Goal: Information Seeking & Learning: Learn about a topic

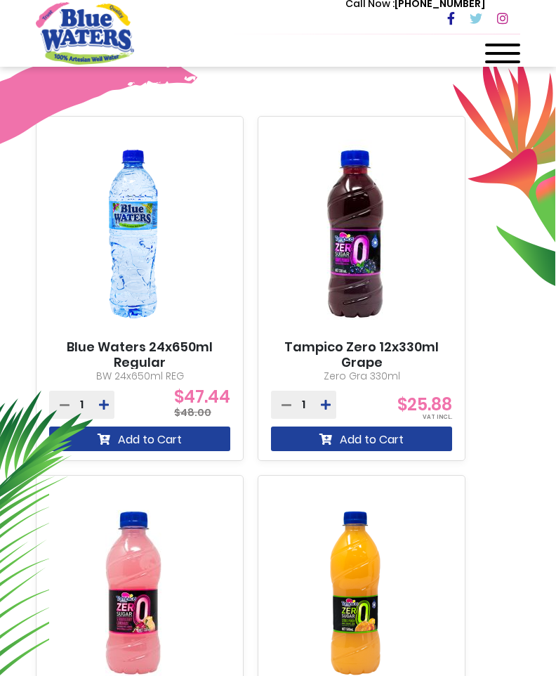
scroll to position [562, 0]
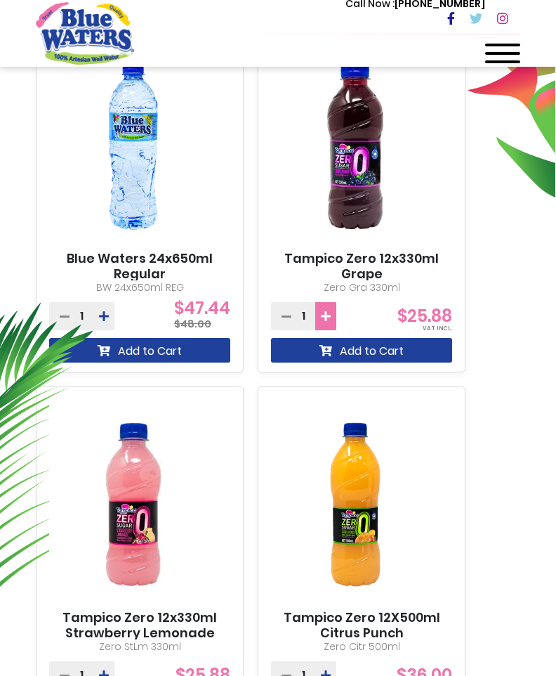
click at [324, 318] on icon at bounding box center [326, 316] width 10 height 11
click at [280, 315] on button at bounding box center [281, 316] width 21 height 28
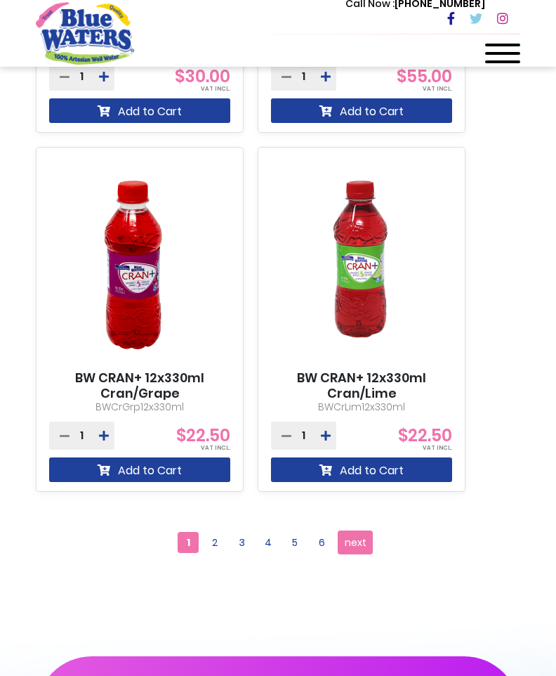
scroll to position [2389, 0]
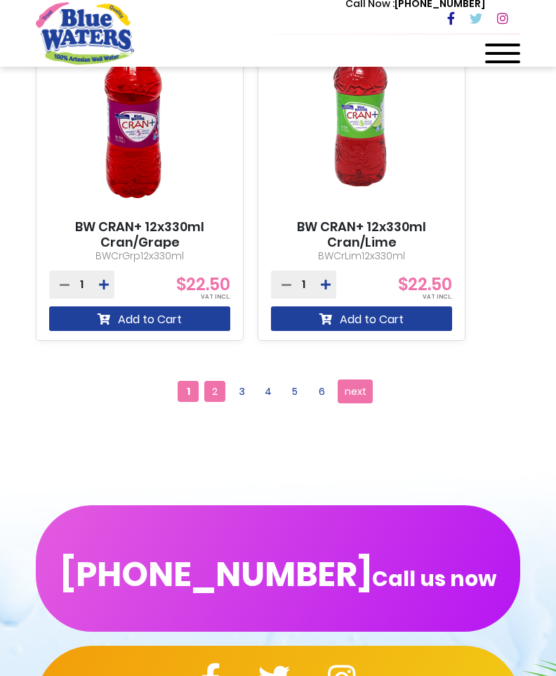
click at [218, 398] on span "2" at bounding box center [214, 391] width 21 height 21
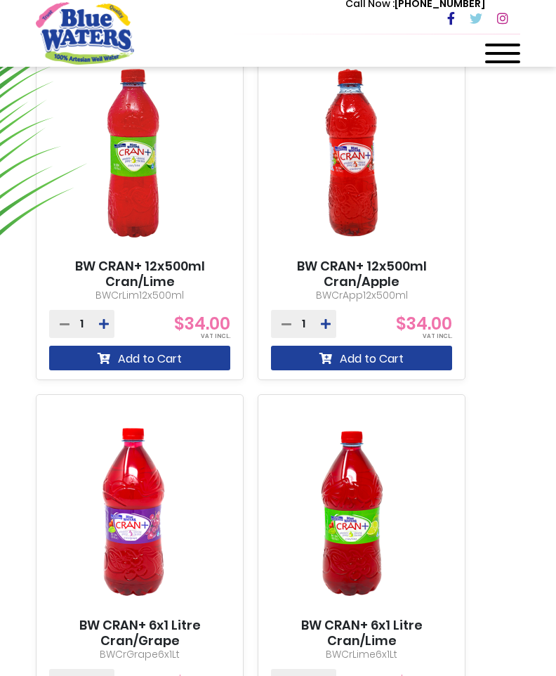
scroll to position [984, 0]
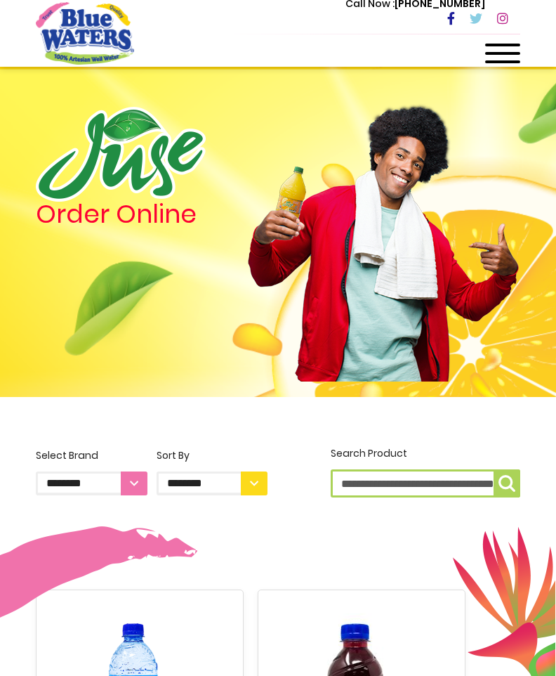
scroll to position [2389, 0]
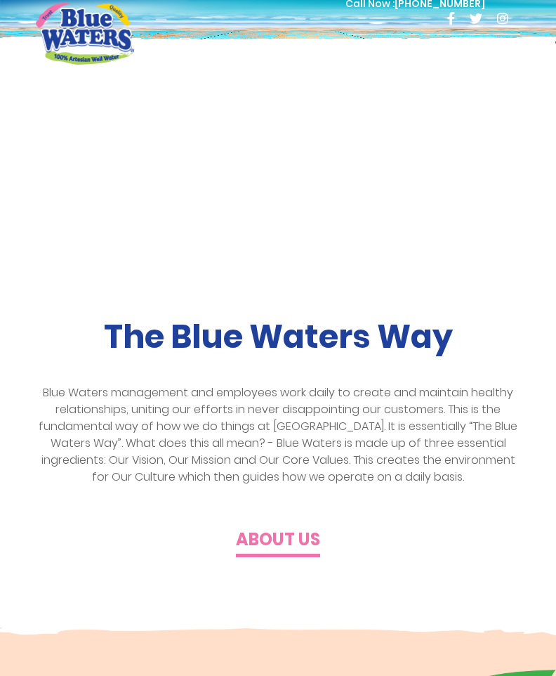
click at [492, 48] on div at bounding box center [502, 58] width 35 height 28
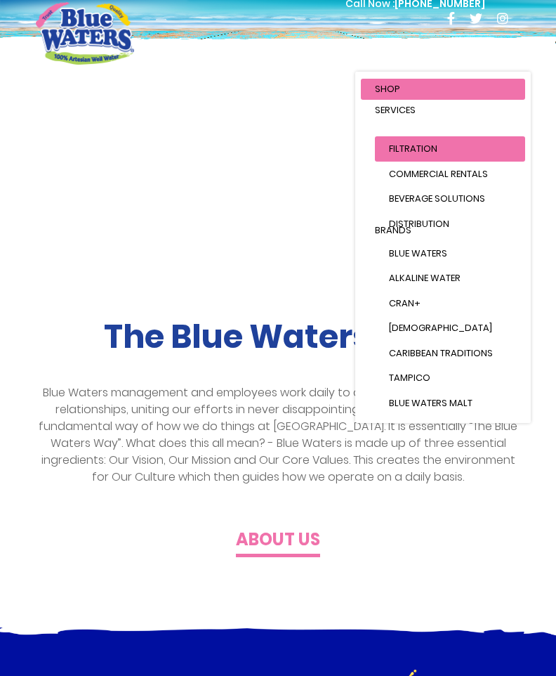
click at [422, 151] on link "Filtration" at bounding box center [450, 148] width 150 height 25
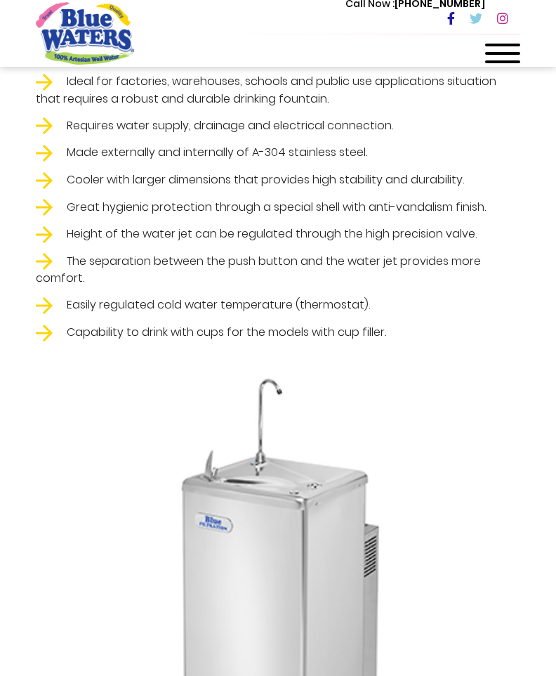
scroll to position [1827, 0]
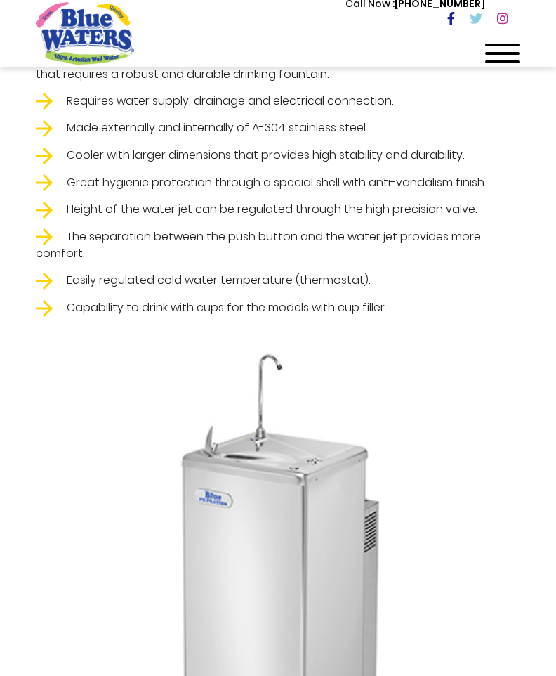
click at [279, 76] on li "Ideal for factories, warehouses, schools and public use applications situation …" at bounding box center [278, 65] width 485 height 34
click at [320, 94] on li "Requires water supply, drainage and electrical connection." at bounding box center [278, 102] width 485 height 18
click at [393, 160] on li "Cooler with larger dimensions that provides high stability and durability." at bounding box center [278, 156] width 485 height 18
click at [393, 157] on li "Cooler with larger dimensions that provides high stability and durability." at bounding box center [278, 156] width 485 height 18
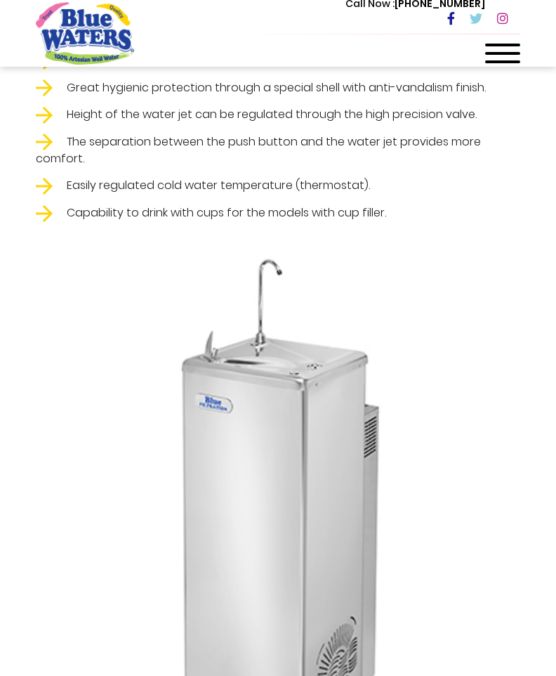
scroll to position [1897, 0]
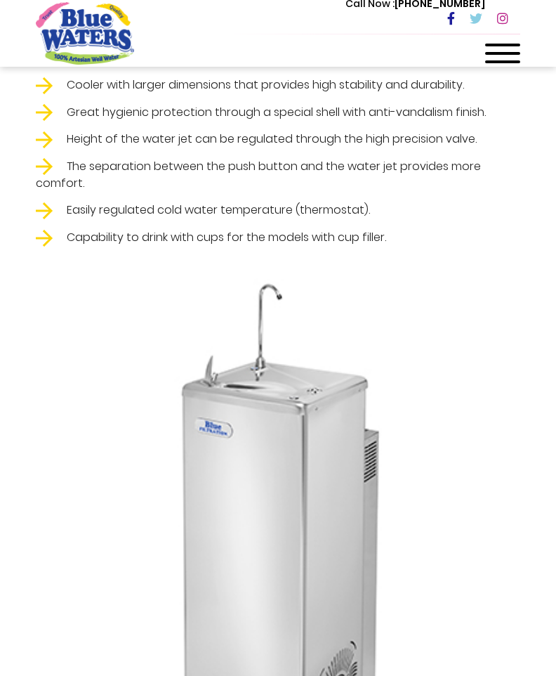
click at [398, 144] on li "Height of the water jet can be regulated through the high precision valve." at bounding box center [278, 140] width 485 height 18
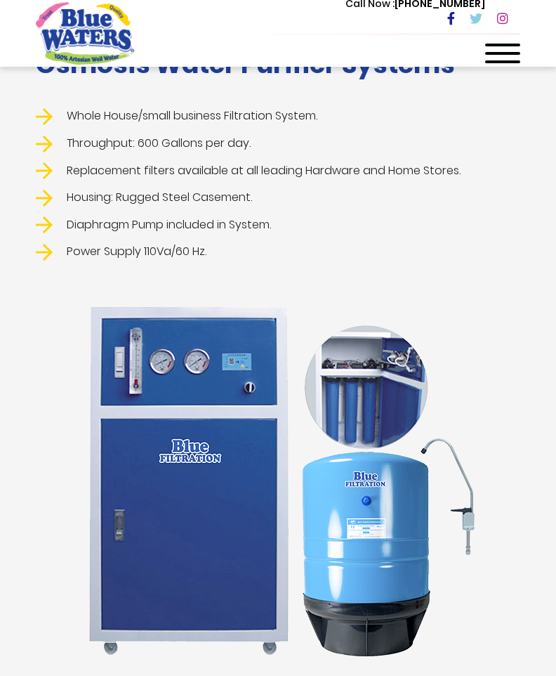
scroll to position [2880, 0]
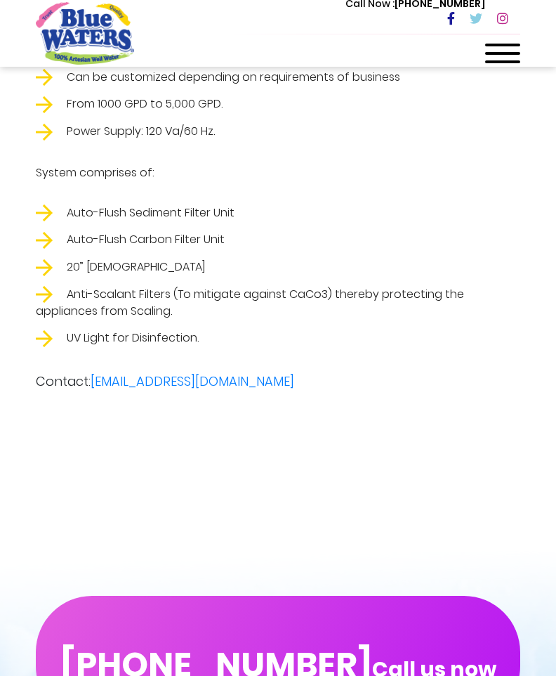
click at [400, 141] on div "Schematic of Installed Filtration Solution for Major Restaurant Chain Filtratio…" at bounding box center [278, 58] width 556 height 877
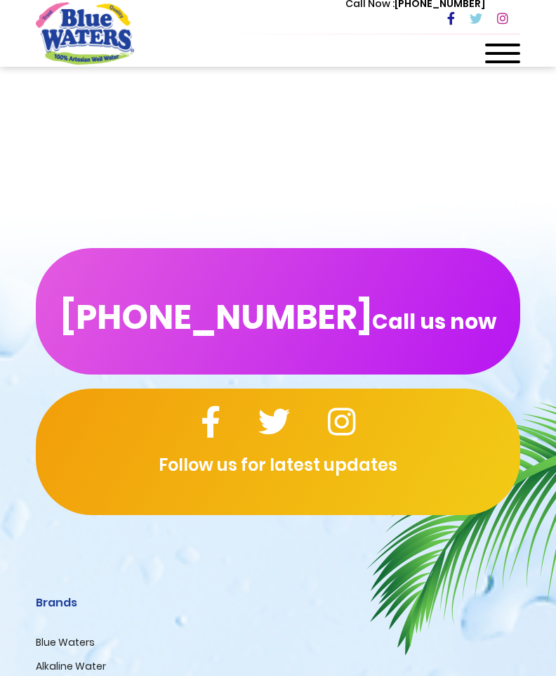
scroll to position [4637, 0]
